Goal: Task Accomplishment & Management: Complete application form

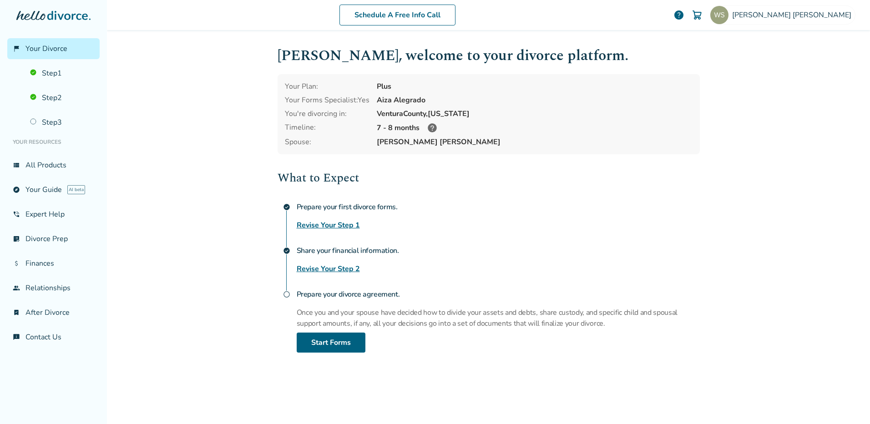
click at [305, 251] on h4 "Share your financial information." at bounding box center [498, 251] width 403 height 18
click at [325, 253] on h4 "Share your financial information." at bounding box center [498, 251] width 403 height 18
drag, startPoint x: 325, startPoint y: 253, endPoint x: 336, endPoint y: 253, distance: 10.9
click at [336, 253] on h4 "Share your financial information." at bounding box center [498, 251] width 403 height 18
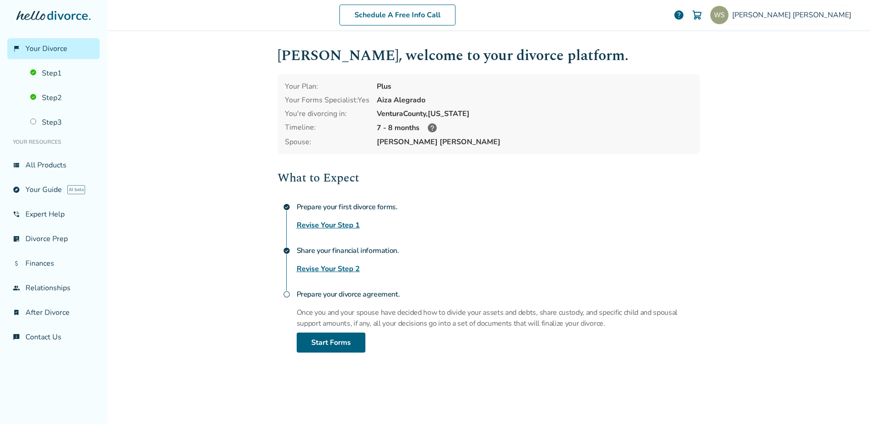
click at [193, 243] on div "Schedule A Free Info Call William Schuyler help Schedule A Free Call William Sc…" at bounding box center [488, 212] width 763 height 424
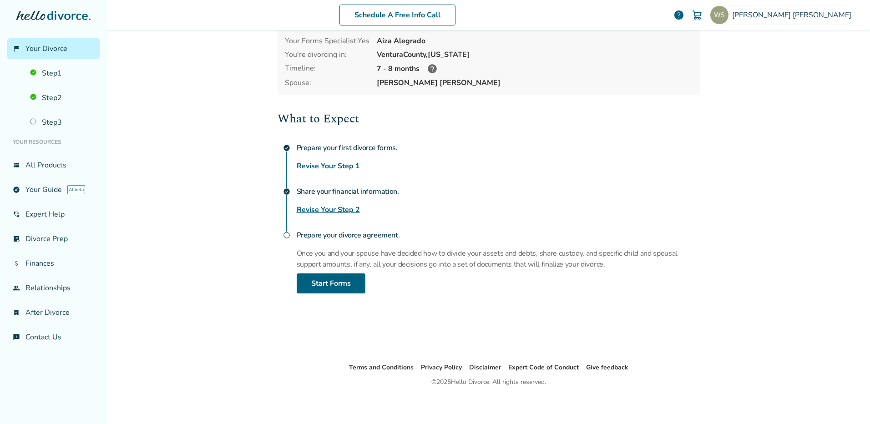
scroll to position [61, 0]
drag, startPoint x: 313, startPoint y: 211, endPoint x: 206, endPoint y: 244, distance: 112.4
click at [206, 244] on div "Schedule A Free Info Call William Schuyler help Schedule A Free Call William Sc…" at bounding box center [488, 212] width 763 height 424
click at [218, 229] on div "Schedule A Free Info Call William Schuyler help Schedule A Free Call William Sc…" at bounding box center [488, 212] width 763 height 424
click at [331, 284] on link "Start Forms" at bounding box center [331, 282] width 69 height 20
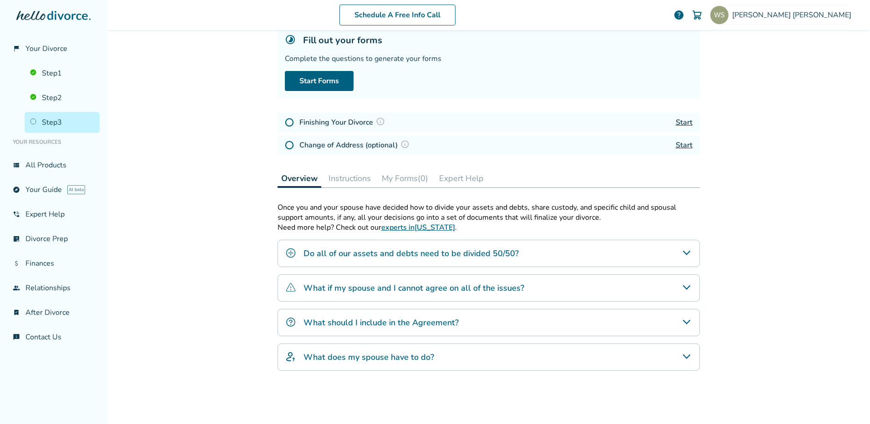
scroll to position [45, 0]
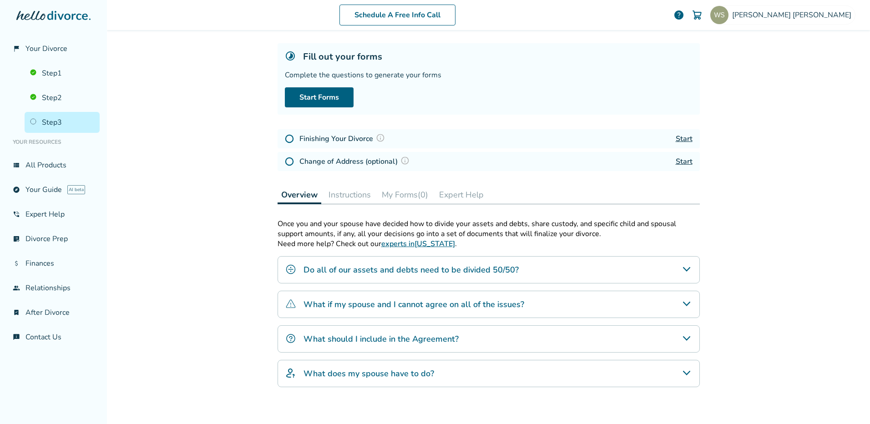
click at [142, 104] on div "Schedule A Free Info Call William Schuyler help Schedule A Free Call William Sc…" at bounding box center [488, 212] width 763 height 424
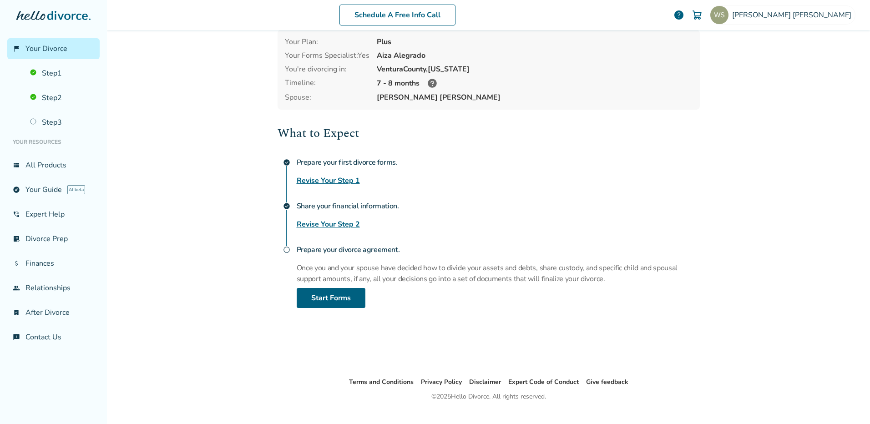
click at [220, 235] on div "Schedule A Free Info Call William Schuyler help Schedule A Free Call William Sc…" at bounding box center [488, 212] width 763 height 424
